Goal: Check status: Check status

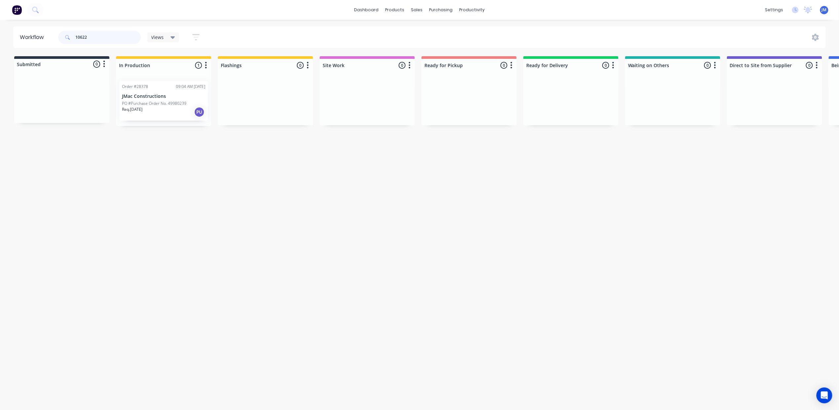
type input "10622"
click at [184, 100] on div "Order #28378 09:04 AM [DATE] JMac Constructions PO #Purchase Order No. 49980239…" at bounding box center [163, 101] width 89 height 40
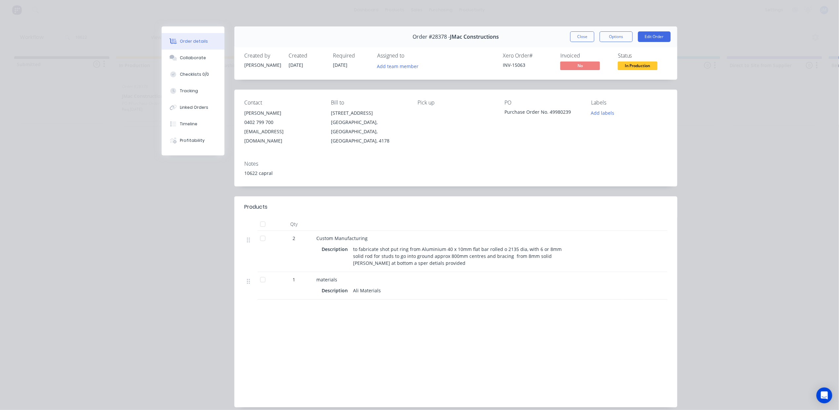
drag, startPoint x: 269, startPoint y: 162, endPoint x: 262, endPoint y: 163, distance: 6.7
click at [269, 170] on div "10622 capral" at bounding box center [455, 173] width 423 height 7
drag, startPoint x: 189, startPoint y: 102, endPoint x: 219, endPoint y: 121, distance: 35.6
click at [189, 102] on button "Linked Orders" at bounding box center [193, 107] width 63 height 17
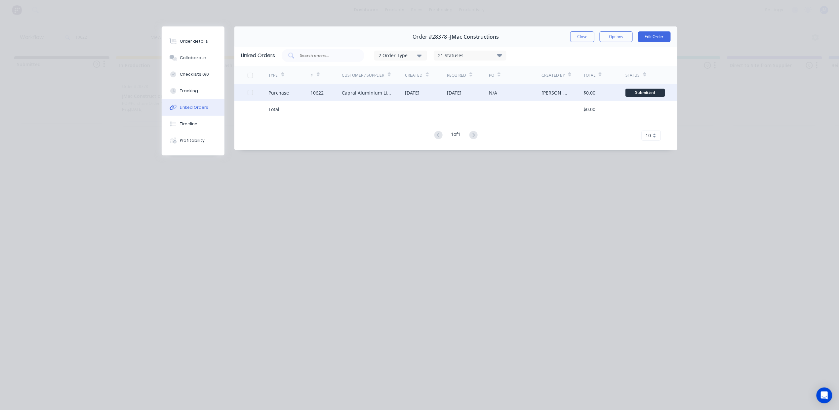
click at [326, 96] on div "10622" at bounding box center [326, 92] width 31 height 17
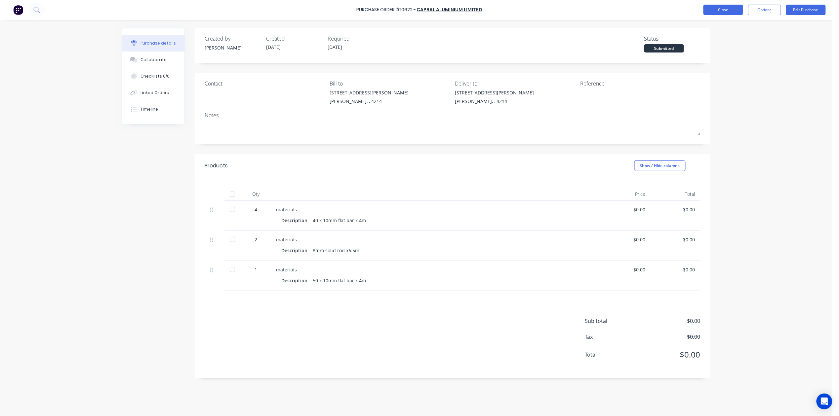
click at [718, 5] on button "Close" at bounding box center [723, 10] width 40 height 11
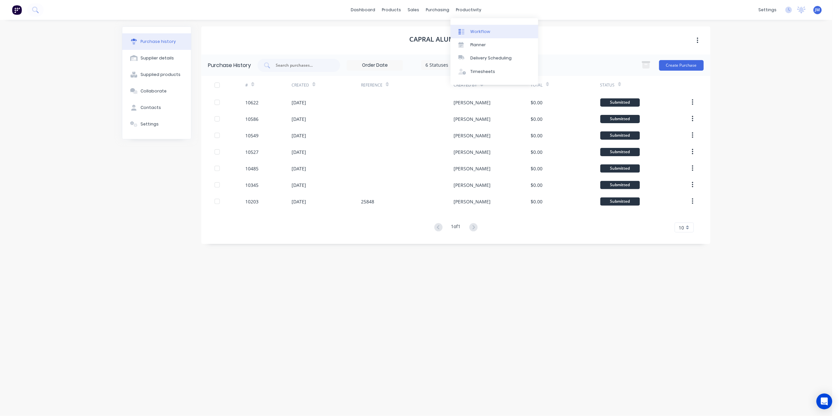
click at [469, 27] on link "Workflow" at bounding box center [494, 31] width 88 height 13
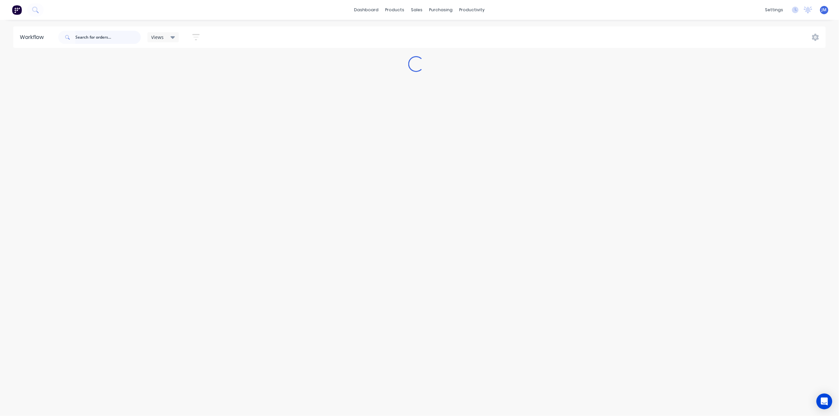
click at [106, 39] on input "text" at bounding box center [107, 37] width 65 height 13
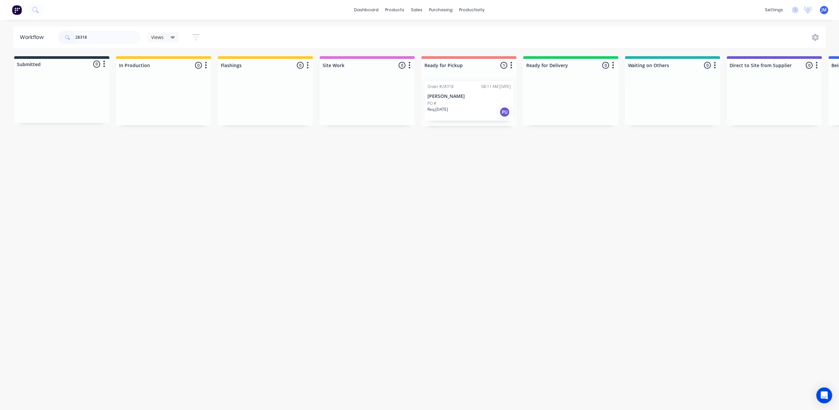
drag, startPoint x: 456, startPoint y: 114, endPoint x: 461, endPoint y: 113, distance: 4.7
drag, startPoint x: 488, startPoint y: 178, endPoint x: 315, endPoint y: 137, distance: 178.0
click at [488, 177] on div "Mark as Picked Up" at bounding box center [494, 176] width 66 height 14
click at [98, 36] on input "28318" at bounding box center [107, 37] width 65 height 13
type input "2"
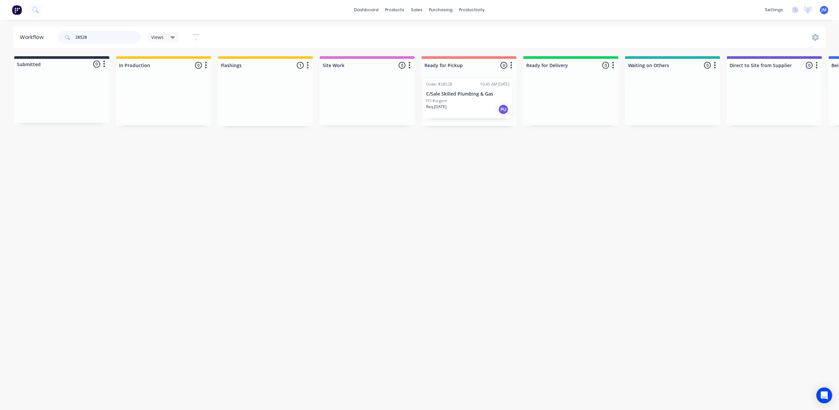
drag, startPoint x: 315, startPoint y: 103, endPoint x: 441, endPoint y: 88, distance: 126.8
click at [478, 102] on div "Submitted 0 Status colour #273444 hex #273444 Save Cancel Summaries Total order…" at bounding box center [594, 91] width 1198 height 70
type input "2"
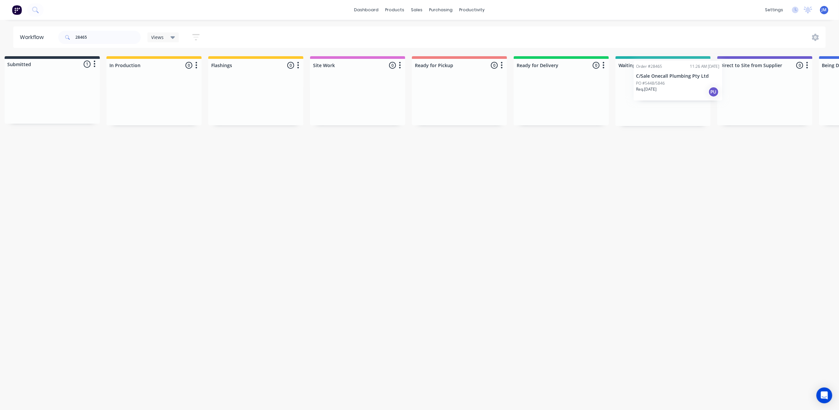
scroll to position [0, 15]
drag, startPoint x: 739, startPoint y: 54, endPoint x: 695, endPoint y: 85, distance: 54.7
click at [695, 85] on div "Submitted 1 Status colour #273444 hex #273444 Save Cancel Summaries Total order…" at bounding box center [580, 91] width 1198 height 70
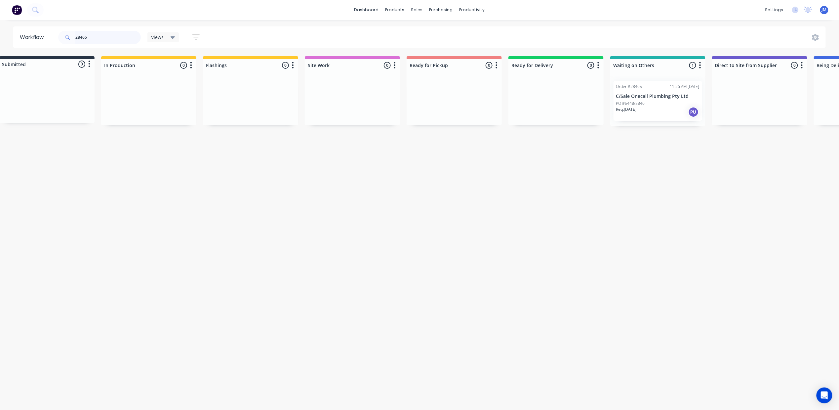
click at [101, 41] on input "28465" at bounding box center [107, 37] width 65 height 13
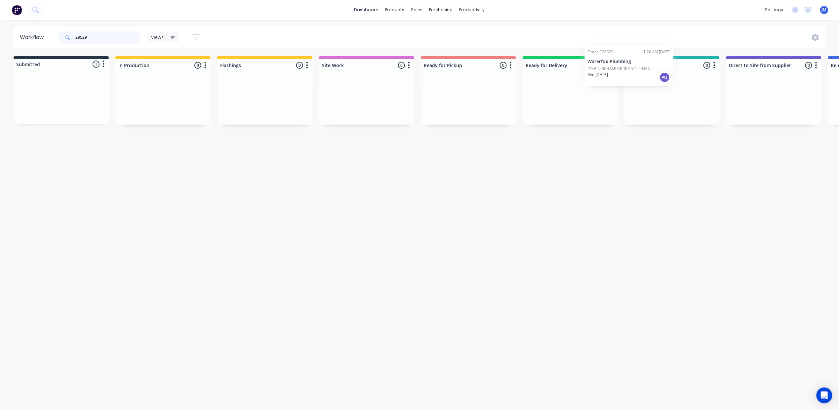
drag, startPoint x: 172, startPoint y: 127, endPoint x: 632, endPoint y: 86, distance: 461.9
click at [631, 83] on div "Submitted 1 Status colour #273444 hex #273444 Save Cancel Summaries Total order…" at bounding box center [593, 90] width 1198 height 69
type input "2"
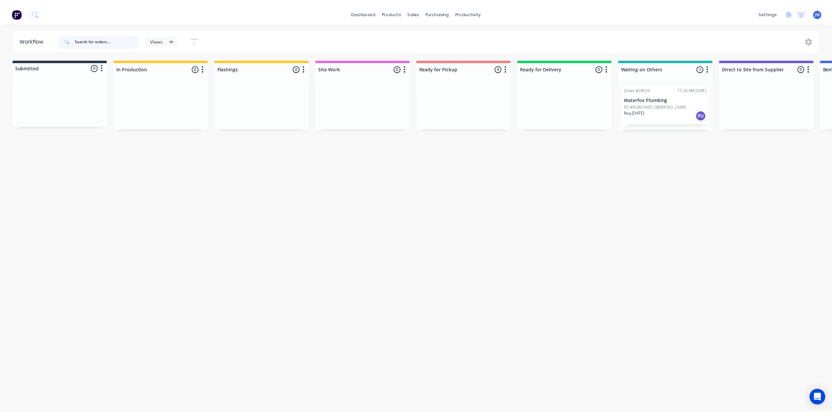
scroll to position [0, 0]
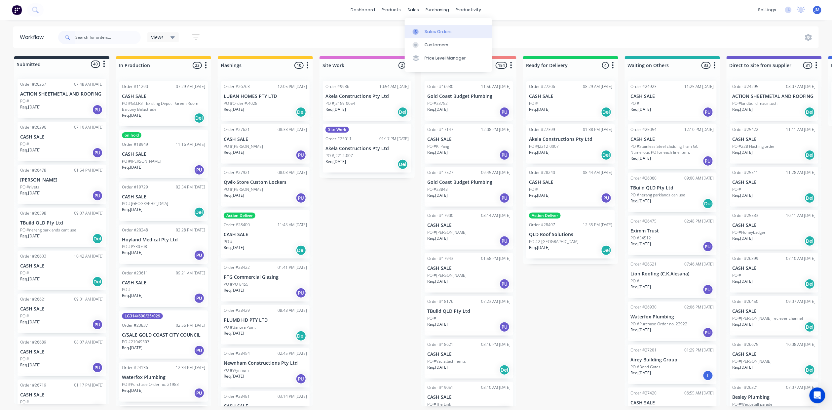
click at [415, 33] on icon at bounding box center [416, 32] width 6 height 6
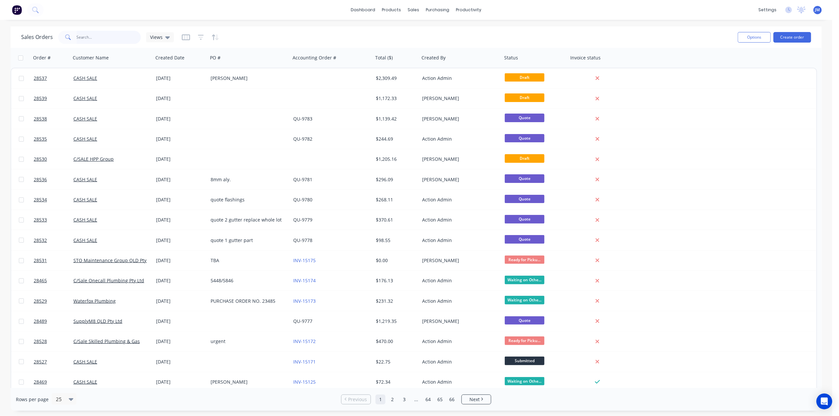
click at [108, 33] on input "text" at bounding box center [109, 37] width 64 height 13
click at [467, 30] on div at bounding box center [463, 32] width 10 height 6
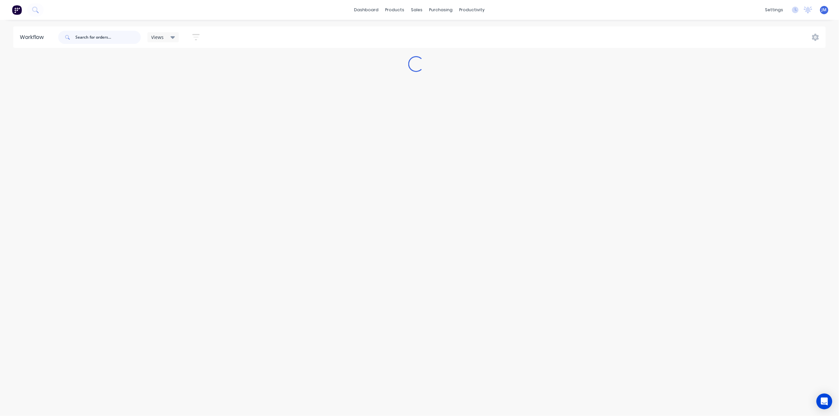
drag, startPoint x: 98, startPoint y: 36, endPoint x: 311, endPoint y: 34, distance: 212.8
click at [102, 34] on input "text" at bounding box center [107, 37] width 65 height 13
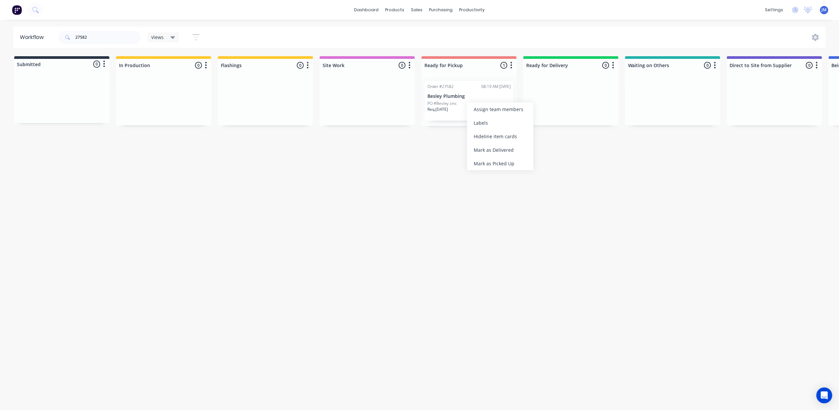
drag, startPoint x: 475, startPoint y: 163, endPoint x: 430, endPoint y: 161, distance: 45.0
click at [473, 163] on div "Mark as Picked Up" at bounding box center [500, 164] width 66 height 14
click at [93, 35] on input "27582" at bounding box center [107, 37] width 65 height 13
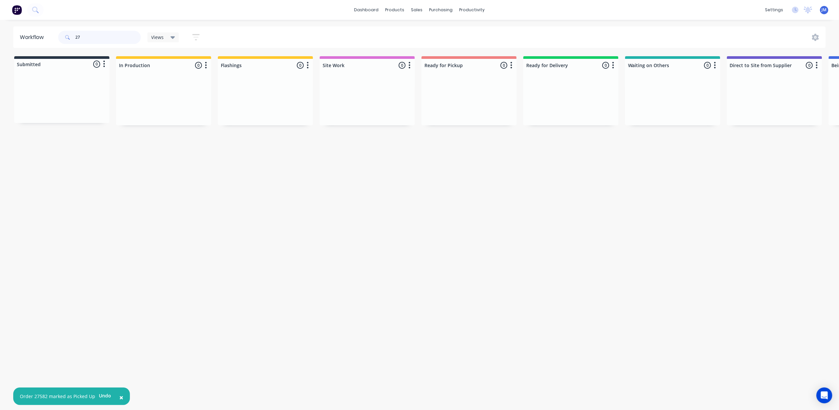
type input "2"
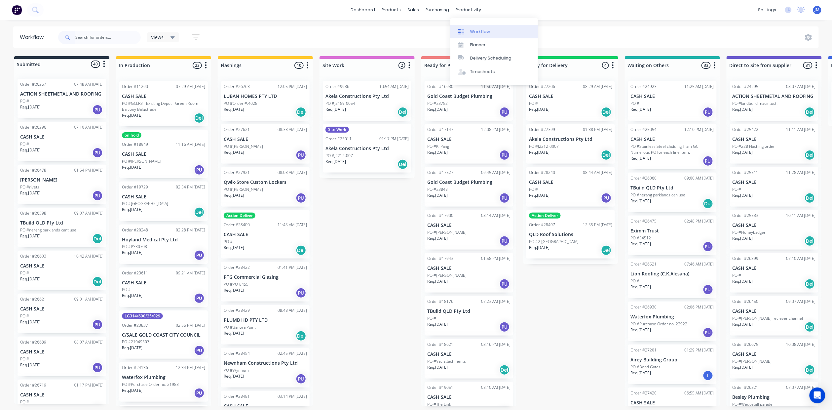
click at [479, 31] on div "Workflow" at bounding box center [480, 32] width 20 height 6
drag, startPoint x: 98, startPoint y: 37, endPoint x: 103, endPoint y: 38, distance: 4.6
click at [102, 38] on input "text" at bounding box center [107, 37] width 65 height 13
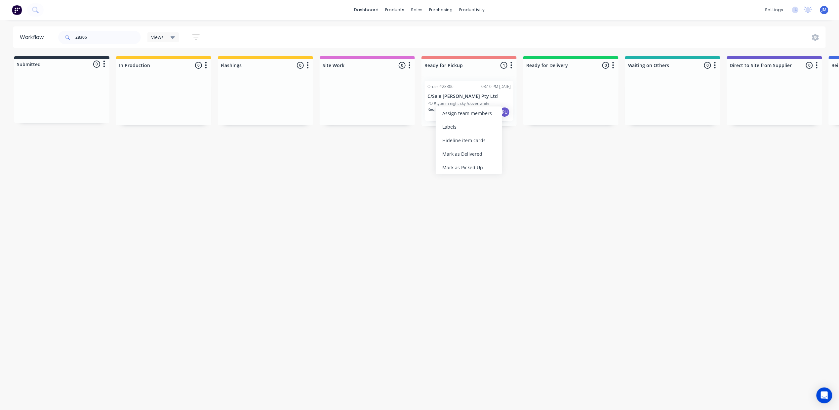
drag, startPoint x: 484, startPoint y: 166, endPoint x: 475, endPoint y: 142, distance: 26.1
click at [484, 166] on div "Mark as Picked Up" at bounding box center [469, 168] width 66 height 14
click at [105, 36] on input "28306" at bounding box center [107, 37] width 65 height 13
drag, startPoint x: 167, startPoint y: 100, endPoint x: 472, endPoint y: 95, distance: 305.1
click at [472, 95] on div "Submitted 0 Status colour #273444 hex #273444 Save Cancel Summaries Total order…" at bounding box center [594, 93] width 1198 height 75
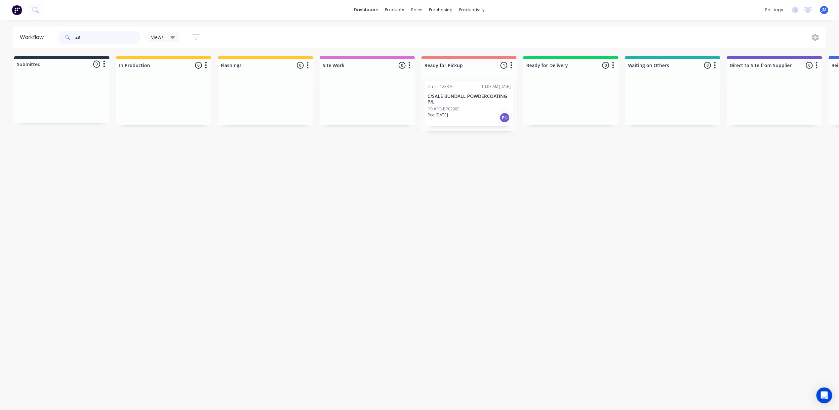
type input "2"
type input "9645"
click at [453, 37] on link "Purchase Orders" at bounding box center [469, 31] width 88 height 13
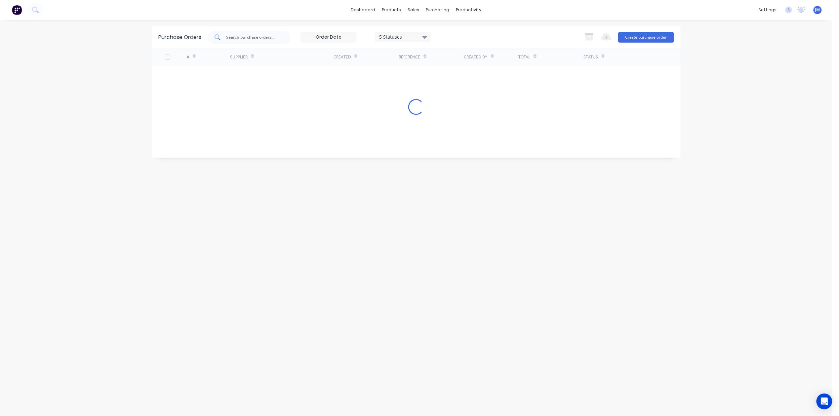
click at [241, 40] on input "text" at bounding box center [252, 37] width 55 height 7
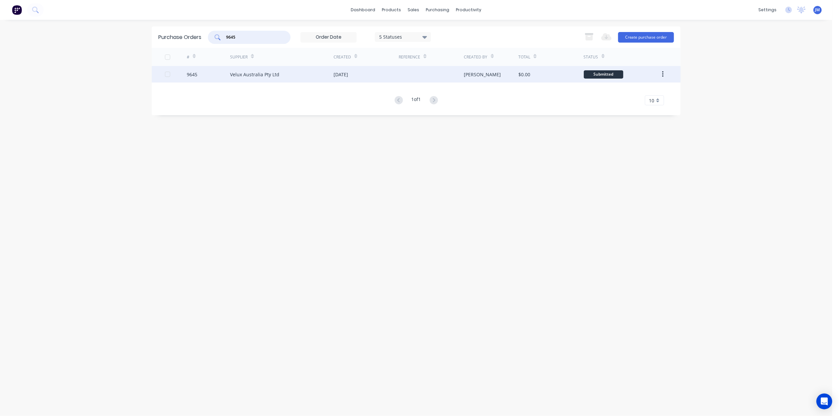
type input "9645"
click at [295, 69] on div "Velux Australia Pty Ltd" at bounding box center [281, 74] width 103 height 17
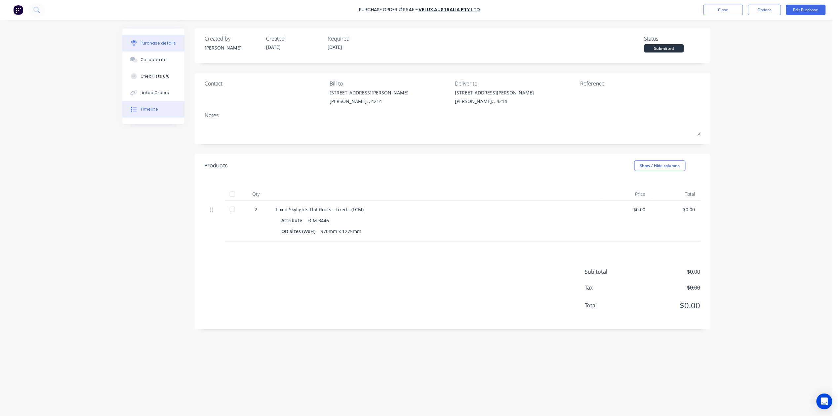
drag, startPoint x: 143, startPoint y: 90, endPoint x: 182, endPoint y: 102, distance: 40.7
click at [144, 91] on div "Linked Orders" at bounding box center [155, 93] width 28 height 6
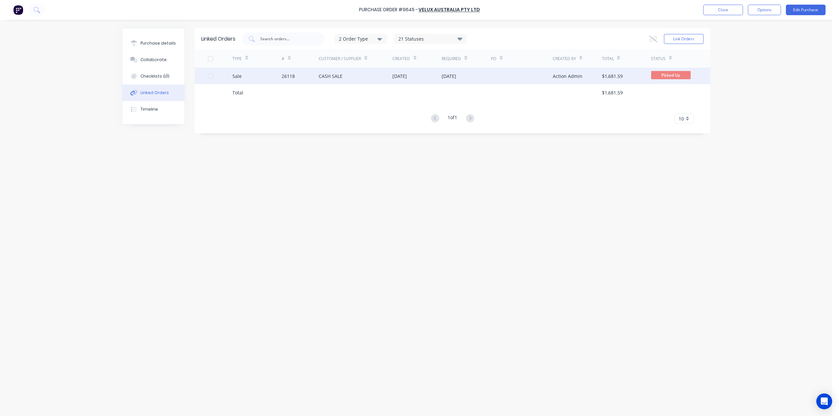
click at [449, 77] on div "[DATE]" at bounding box center [449, 76] width 15 height 7
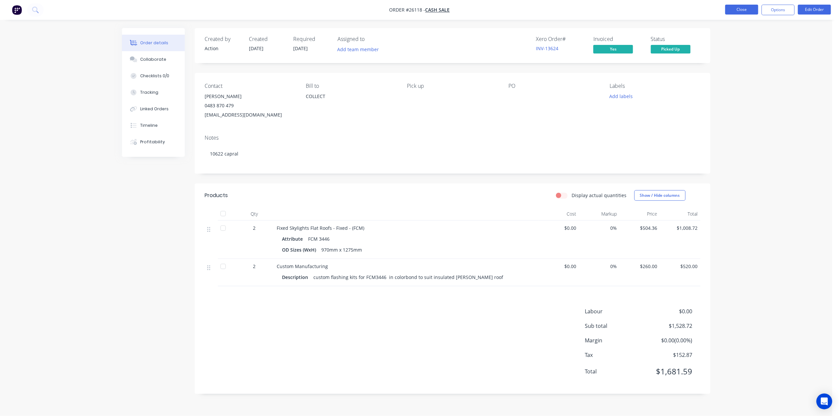
click at [737, 10] on button "Close" at bounding box center [741, 10] width 33 height 10
click at [741, 12] on button "Close" at bounding box center [741, 10] width 33 height 10
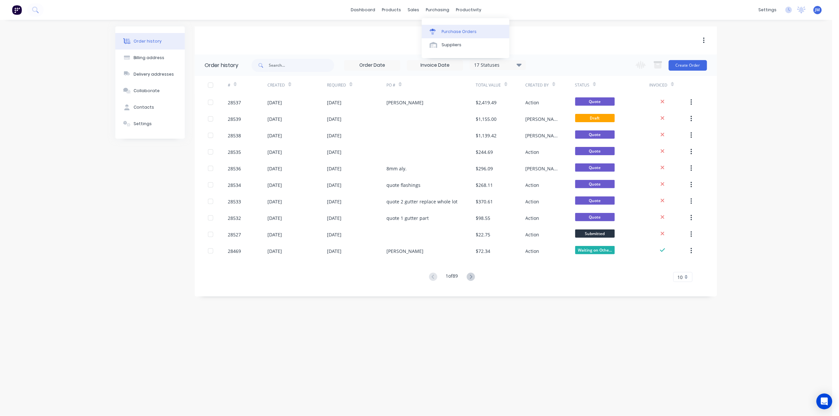
click at [452, 29] on div "Purchase Orders" at bounding box center [459, 32] width 35 height 6
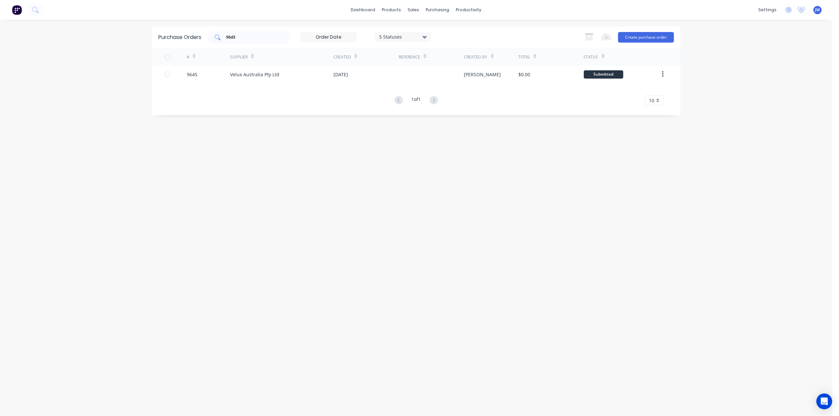
click at [248, 40] on input "9645" at bounding box center [252, 37] width 55 height 7
type input "9"
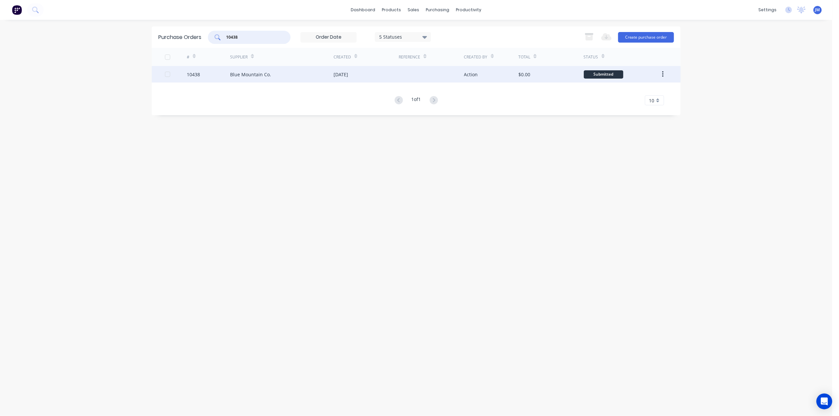
type input "10438"
click at [306, 76] on div "Blue Mountain Co." at bounding box center [281, 74] width 103 height 17
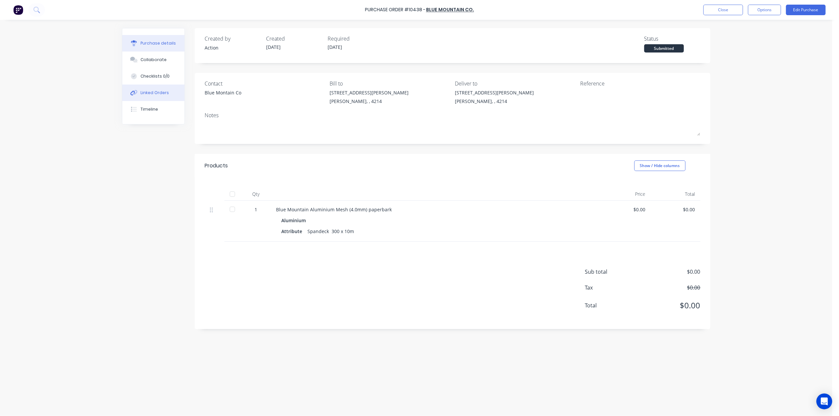
click at [147, 88] on button "Linked Orders" at bounding box center [153, 93] width 62 height 17
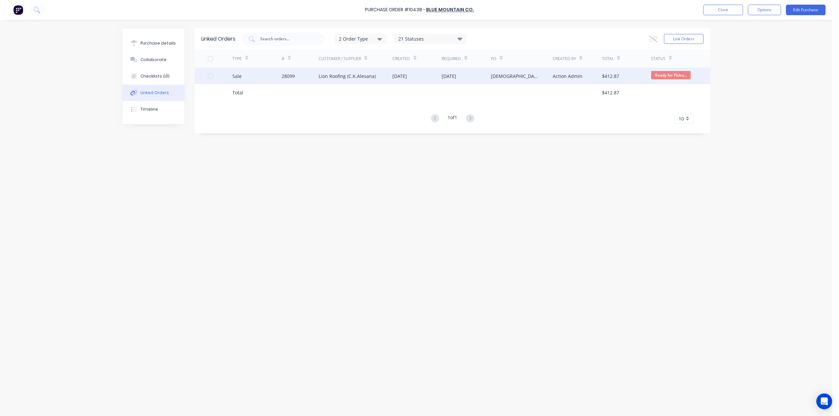
click at [364, 74] on div "Lion Roofing (C.K.Alesana)" at bounding box center [347, 76] width 57 height 7
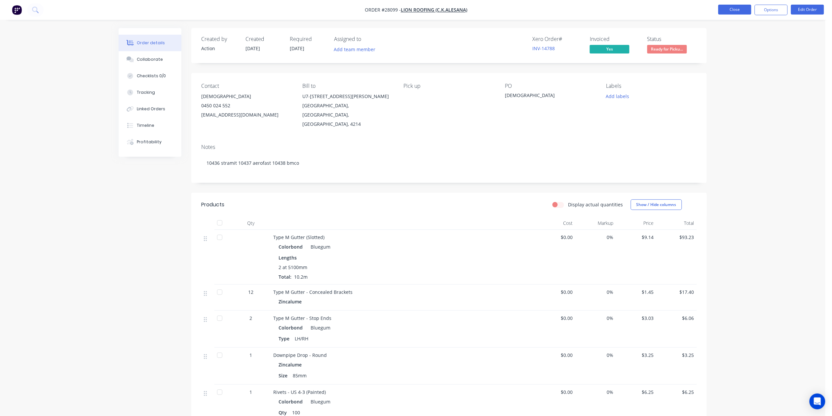
click at [725, 5] on button "Close" at bounding box center [734, 10] width 33 height 10
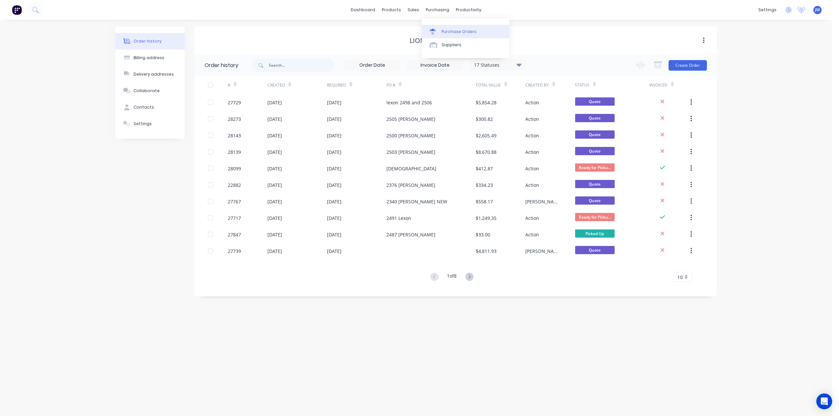
click at [438, 36] on link "Purchase Orders" at bounding box center [466, 31] width 88 height 13
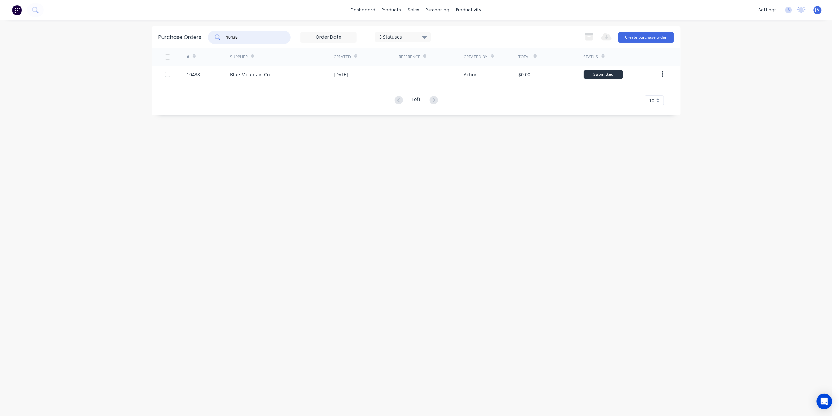
click at [245, 36] on input "10438" at bounding box center [252, 37] width 55 height 7
type input "10438"
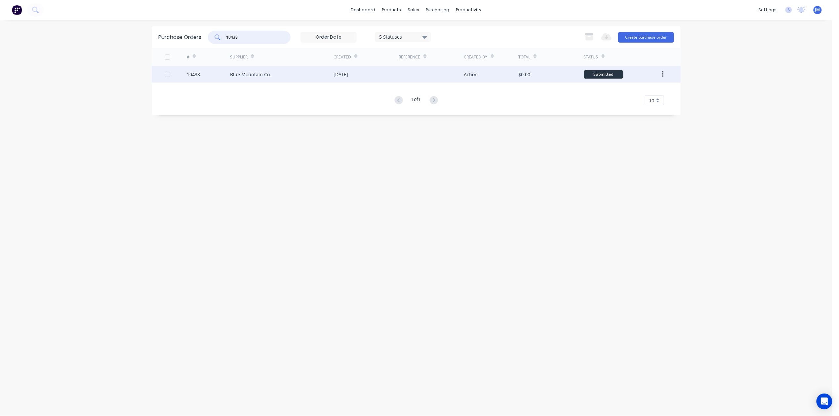
click at [367, 74] on div "[DATE]" at bounding box center [365, 74] width 65 height 17
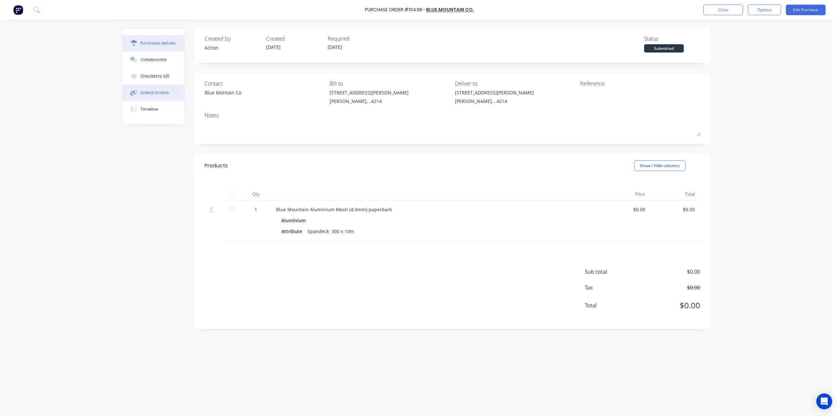
drag, startPoint x: 156, startPoint y: 93, endPoint x: 160, endPoint y: 92, distance: 4.0
click at [156, 93] on div "Linked Orders" at bounding box center [155, 93] width 28 height 6
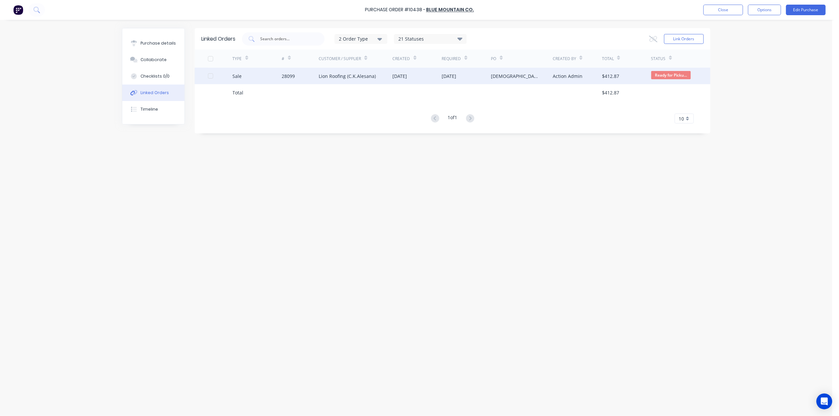
click at [355, 81] on div "Lion Roofing (C.K.Alesana)" at bounding box center [356, 76] width 74 height 17
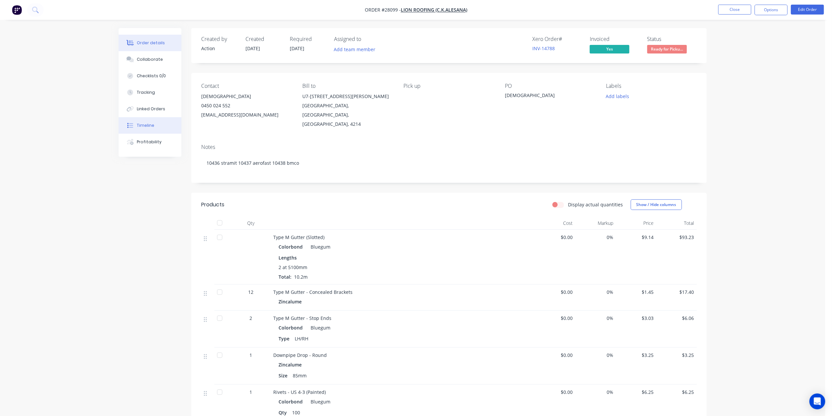
click at [143, 127] on div "Timeline" at bounding box center [146, 126] width 18 height 6
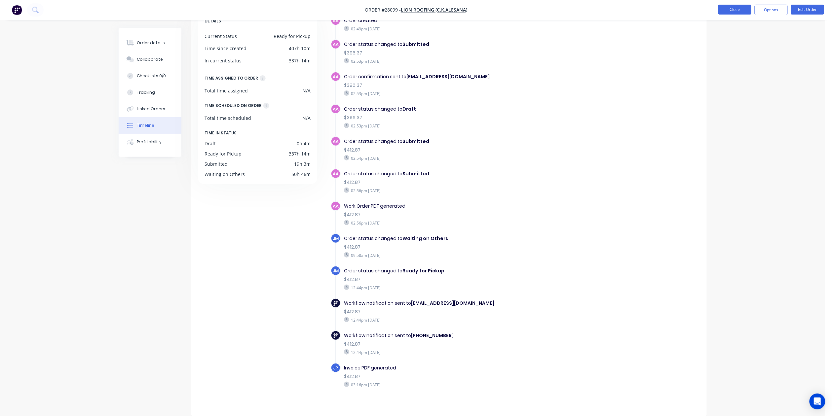
click at [740, 8] on button "Close" at bounding box center [734, 10] width 33 height 10
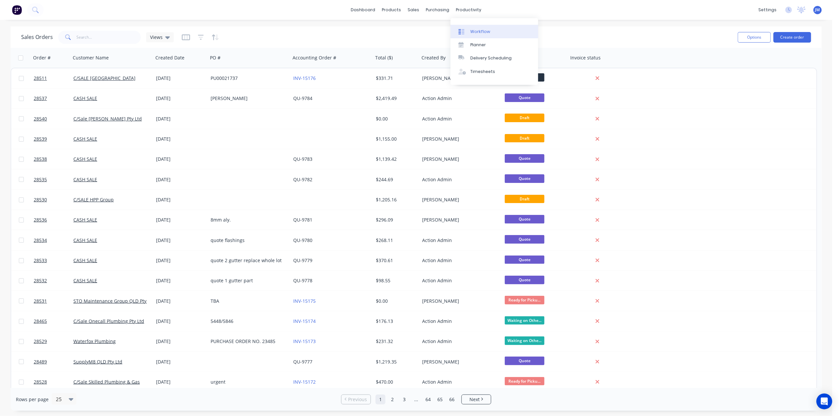
click at [477, 36] on link "Workflow" at bounding box center [494, 31] width 88 height 13
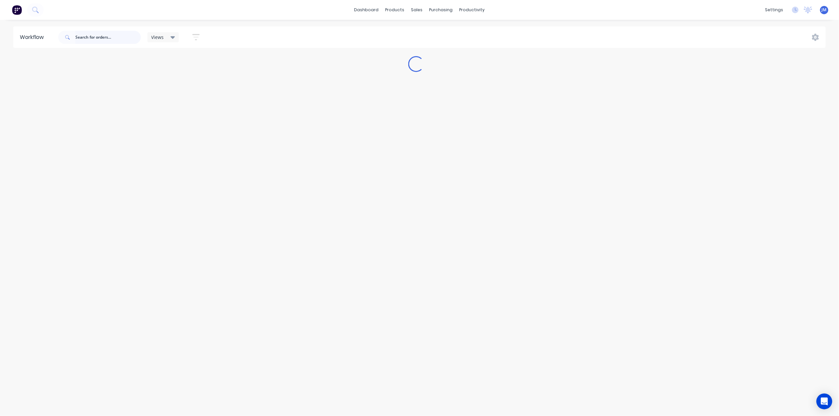
click at [102, 33] on input "text" at bounding box center [107, 37] width 65 height 13
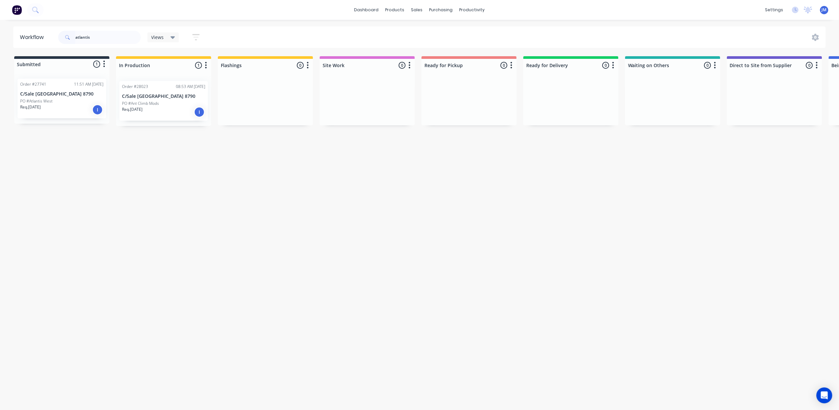
click at [142, 107] on p "Req. [DATE]" at bounding box center [132, 109] width 20 height 6
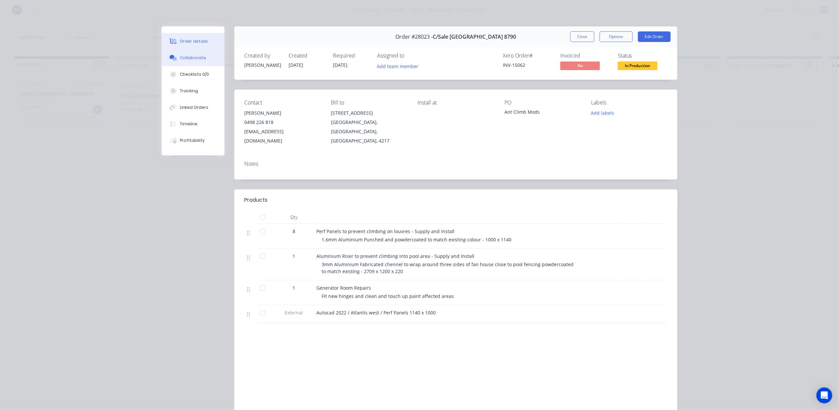
click at [190, 54] on button "Collaborate" at bounding box center [193, 58] width 63 height 17
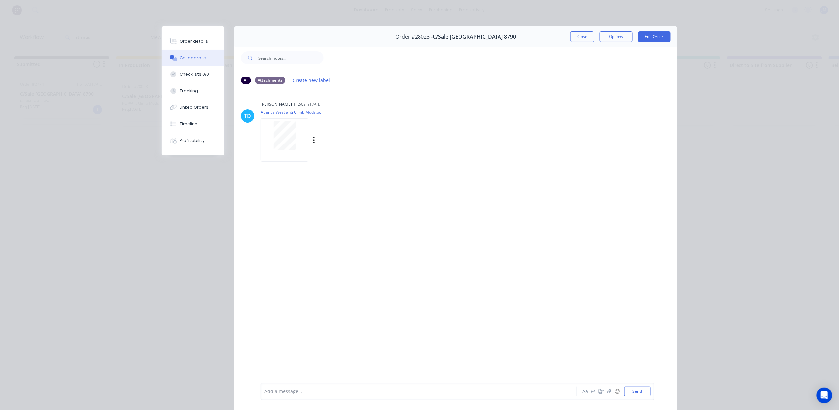
click at [292, 151] on div at bounding box center [285, 139] width 48 height 43
drag, startPoint x: 577, startPoint y: 35, endPoint x: 560, endPoint y: 50, distance: 22.9
click at [578, 35] on button "Close" at bounding box center [582, 36] width 24 height 11
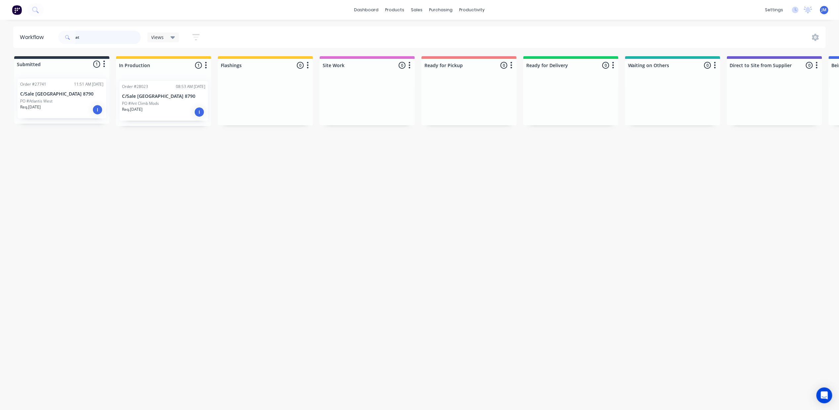
type input "a"
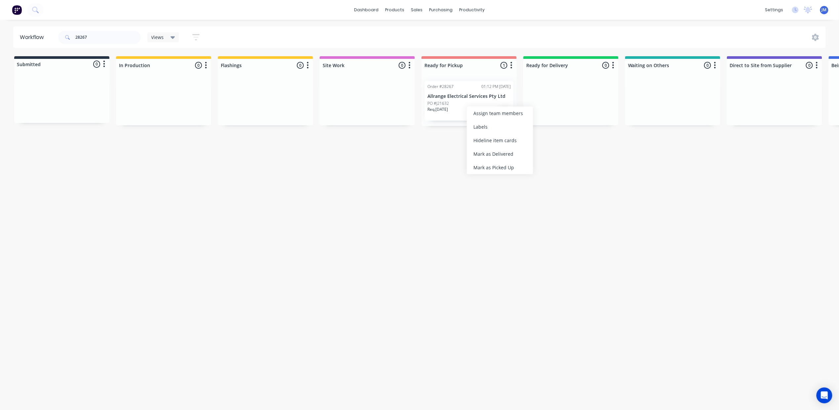
drag, startPoint x: 502, startPoint y: 168, endPoint x: 450, endPoint y: 154, distance: 53.9
click at [502, 169] on div "Mark as Picked Up" at bounding box center [500, 168] width 66 height 14
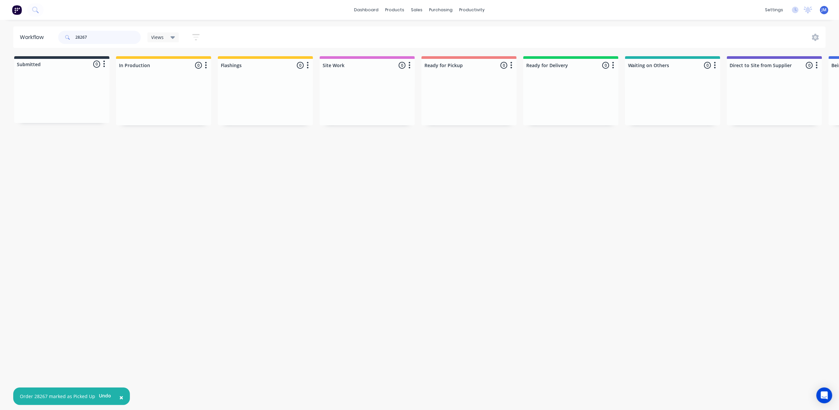
click at [102, 37] on input "28267" at bounding box center [107, 37] width 65 height 13
type input "2"
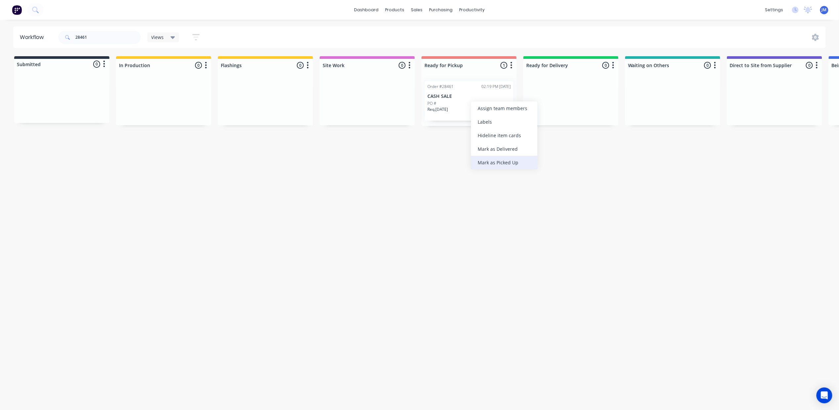
click at [502, 161] on div "Mark as Picked Up" at bounding box center [504, 163] width 66 height 14
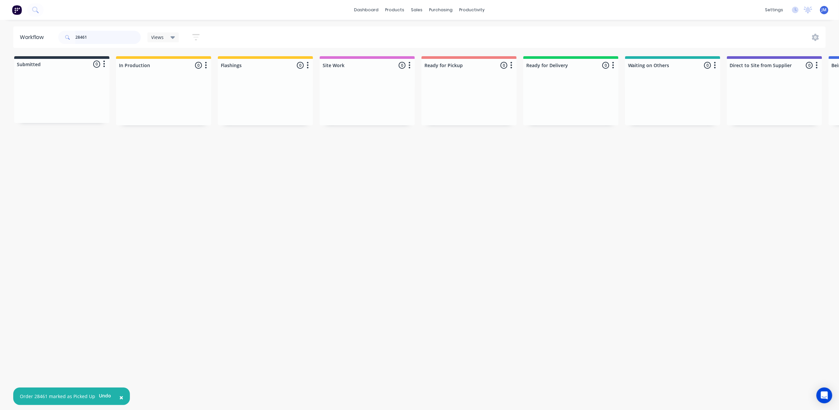
click at [95, 38] on input "28461" at bounding box center [107, 37] width 65 height 13
drag, startPoint x: 452, startPoint y: 102, endPoint x: 456, endPoint y: 99, distance: 5.0
drag, startPoint x: 458, startPoint y: 98, endPoint x: 462, endPoint y: 98, distance: 4.3
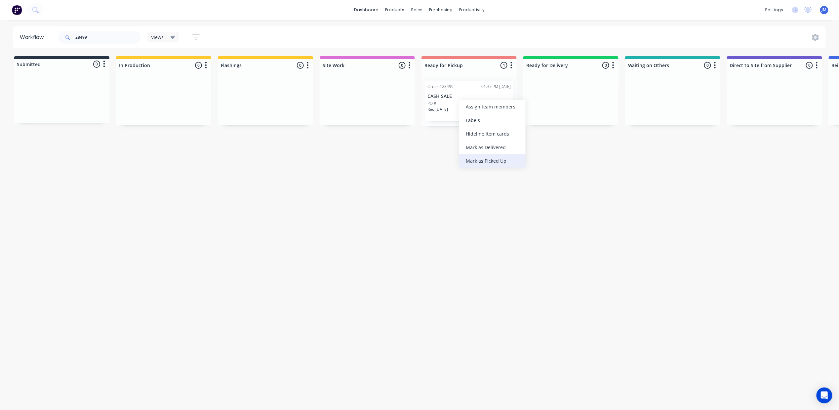
click at [481, 163] on div "Mark as Picked Up" at bounding box center [492, 161] width 66 height 14
click at [109, 40] on input "28499" at bounding box center [107, 37] width 65 height 13
type input "2"
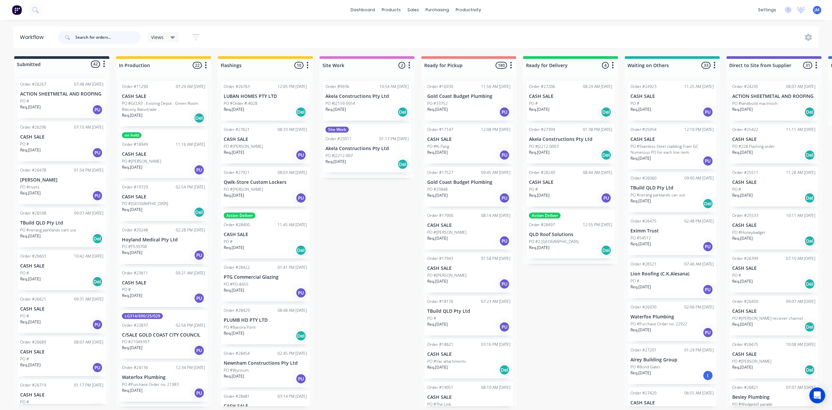
click at [96, 32] on input "text" at bounding box center [107, 37] width 65 height 13
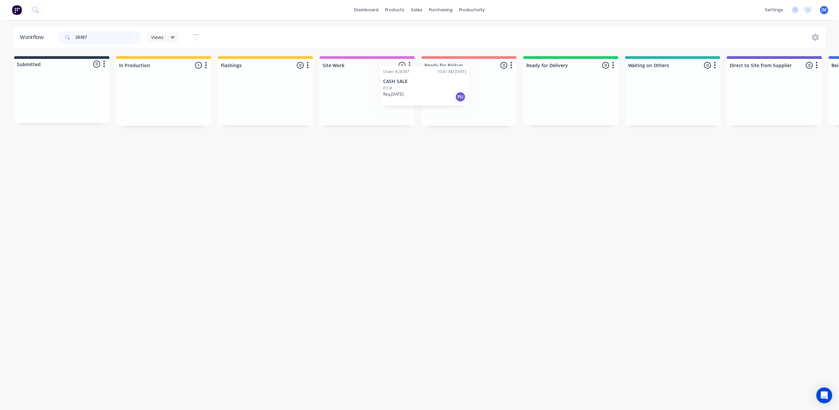
drag, startPoint x: 163, startPoint y: 119, endPoint x: 434, endPoint y: 107, distance: 270.9
click at [430, 107] on div "Submitted 0 Status colour #273444 hex #273444 Save Cancel Summaries Total order…" at bounding box center [594, 91] width 1198 height 70
click at [96, 38] on input "28387" at bounding box center [107, 37] width 65 height 13
type input "2"
drag, startPoint x: 149, startPoint y: 107, endPoint x: 444, endPoint y: 120, distance: 295.4
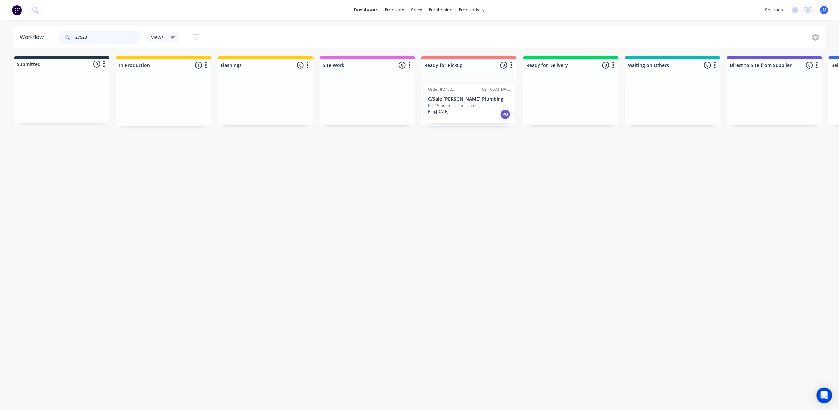
click at [458, 111] on div "Submitted 0 Status colour #273444 hex #273444 Save Cancel Summaries Total order…" at bounding box center [594, 91] width 1198 height 70
type input "2"
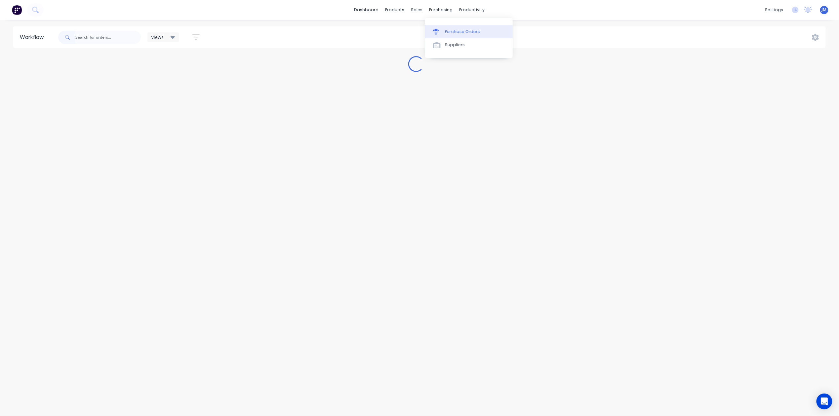
click at [445, 32] on div "Purchase Orders" at bounding box center [462, 32] width 35 height 6
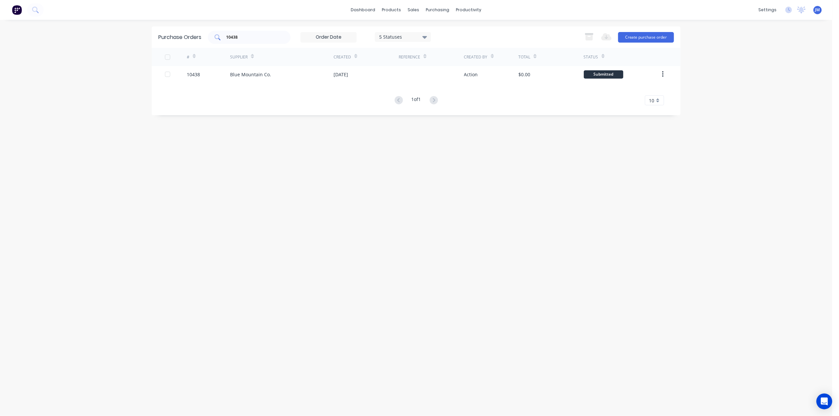
drag, startPoint x: 243, startPoint y: 36, endPoint x: 271, endPoint y: 36, distance: 28.8
click at [244, 36] on input "10438" at bounding box center [252, 37] width 55 height 7
type input "1"
type input "10657"
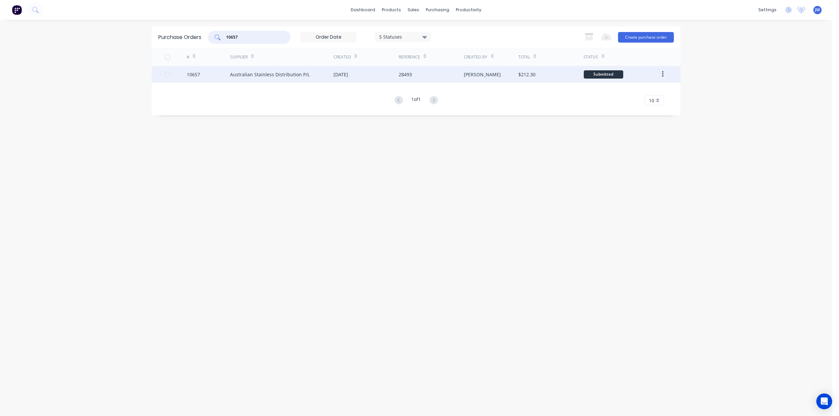
click at [309, 73] on div "Australian Stainless Distribution P/L" at bounding box center [281, 74] width 103 height 17
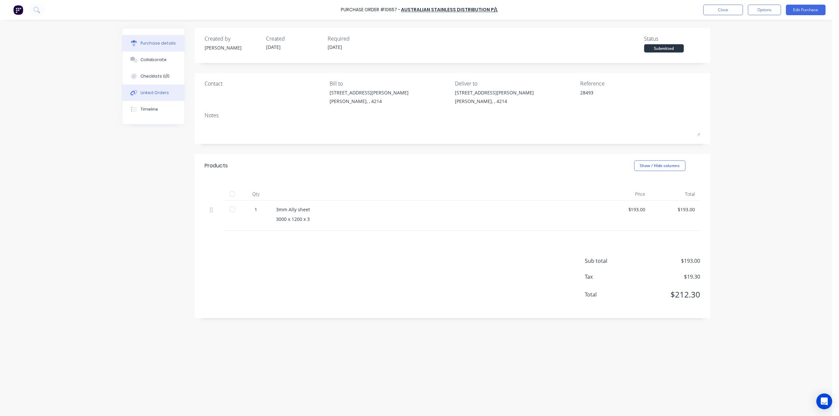
click at [150, 95] on div "Linked Orders" at bounding box center [155, 93] width 28 height 6
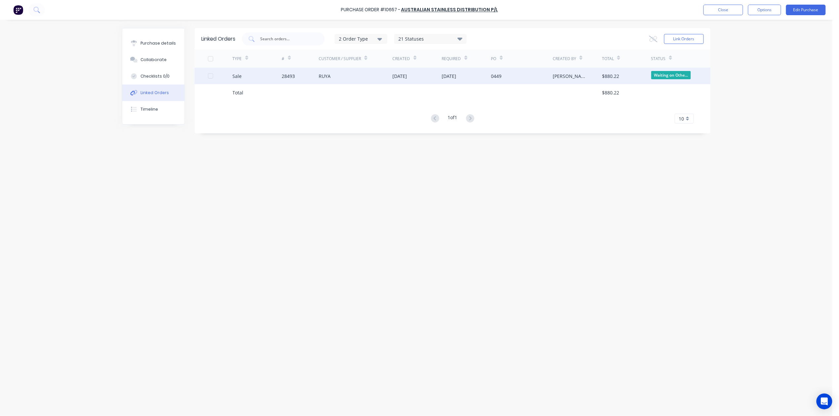
click at [279, 75] on div "Sale" at bounding box center [257, 76] width 49 height 17
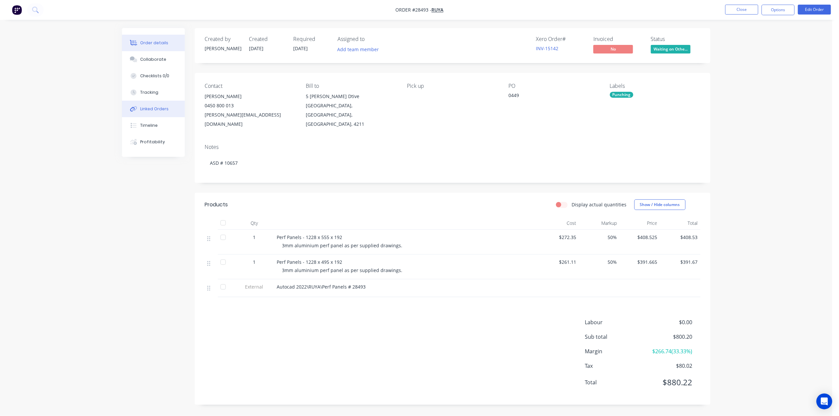
drag, startPoint x: 153, startPoint y: 105, endPoint x: 157, endPoint y: 105, distance: 4.0
click at [153, 105] on button "Linked Orders" at bounding box center [153, 109] width 63 height 17
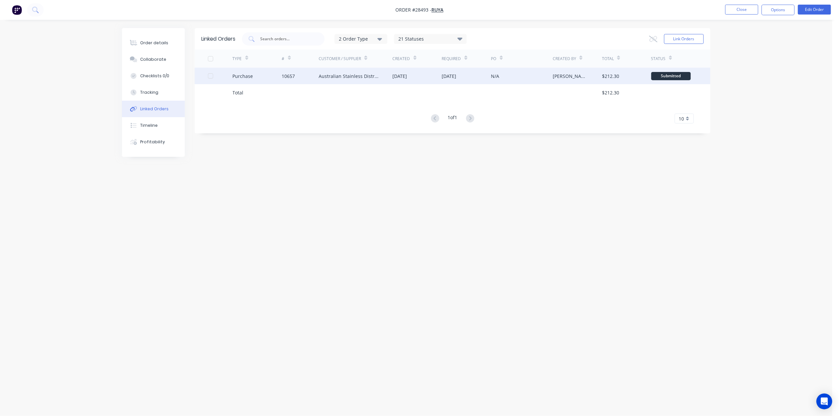
click at [380, 80] on div "Australian Stainless Distribution P/L" at bounding box center [356, 76] width 74 height 17
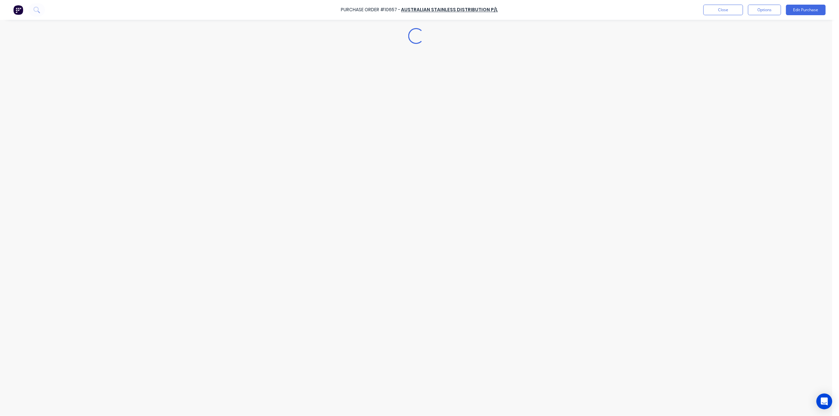
type textarea "x"
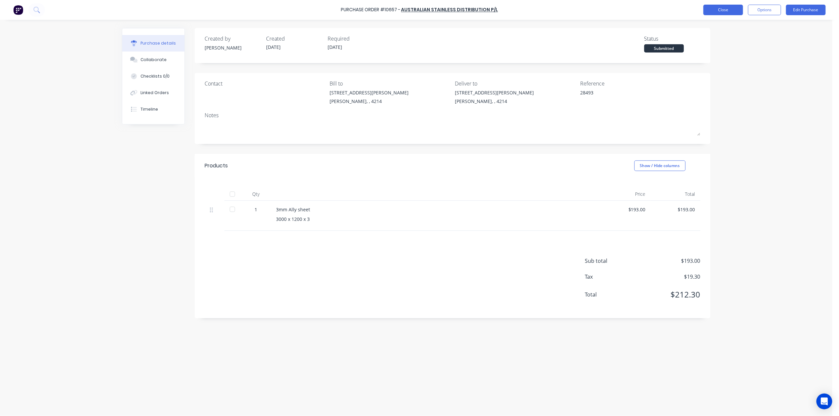
click at [721, 13] on button "Close" at bounding box center [723, 10] width 40 height 11
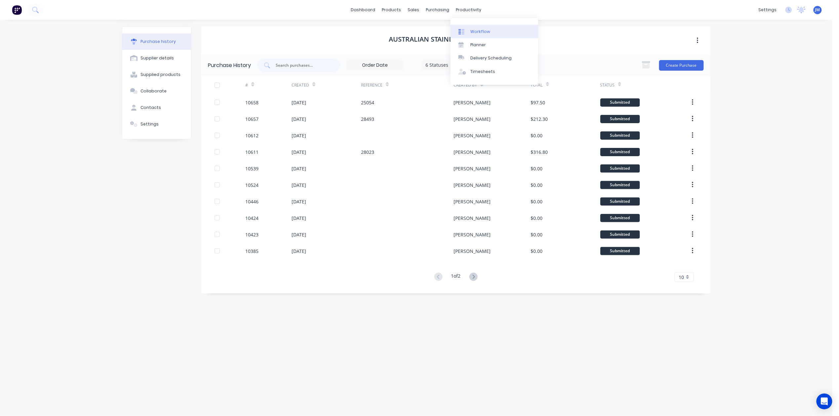
click at [475, 29] on div "Workflow" at bounding box center [480, 32] width 20 height 6
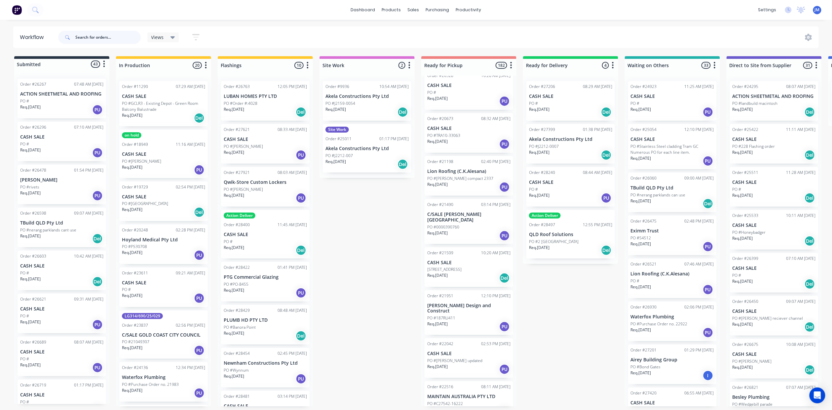
click at [104, 37] on input "text" at bounding box center [107, 37] width 65 height 13
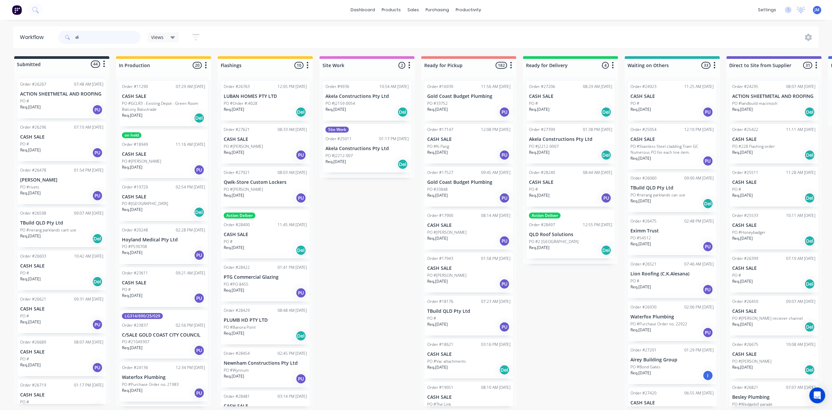
type input "d"
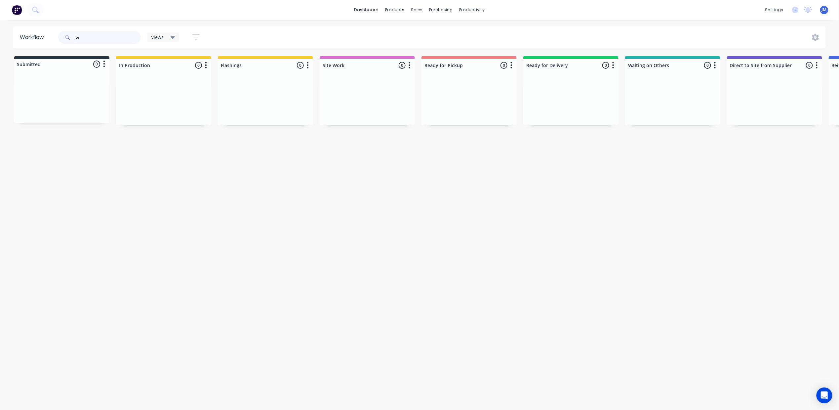
type input "t"
type input "[PERSON_NAME]"
drag, startPoint x: 476, startPoint y: 153, endPoint x: 482, endPoint y: 155, distance: 6.1
click at [497, 213] on div "Mark as Picked Up" at bounding box center [510, 217] width 66 height 14
